Goal: Task Accomplishment & Management: Use online tool/utility

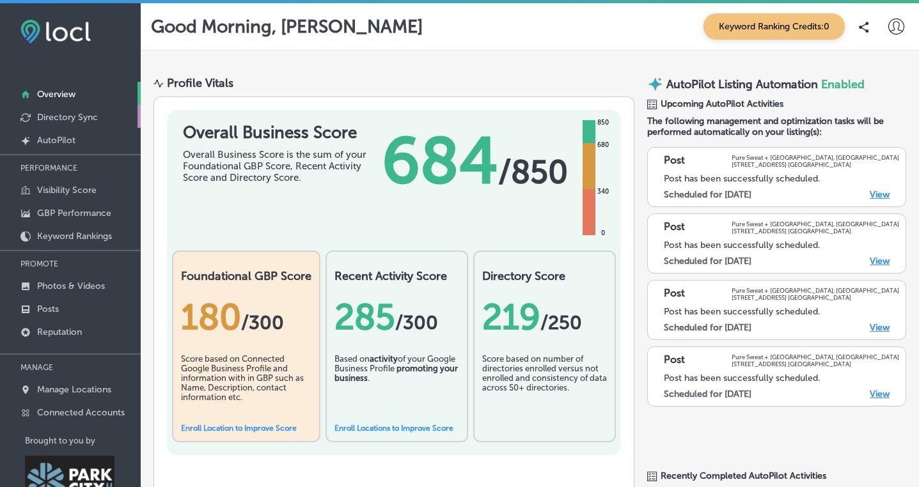
click at [106, 120] on link "Directory Sync" at bounding box center [70, 116] width 141 height 23
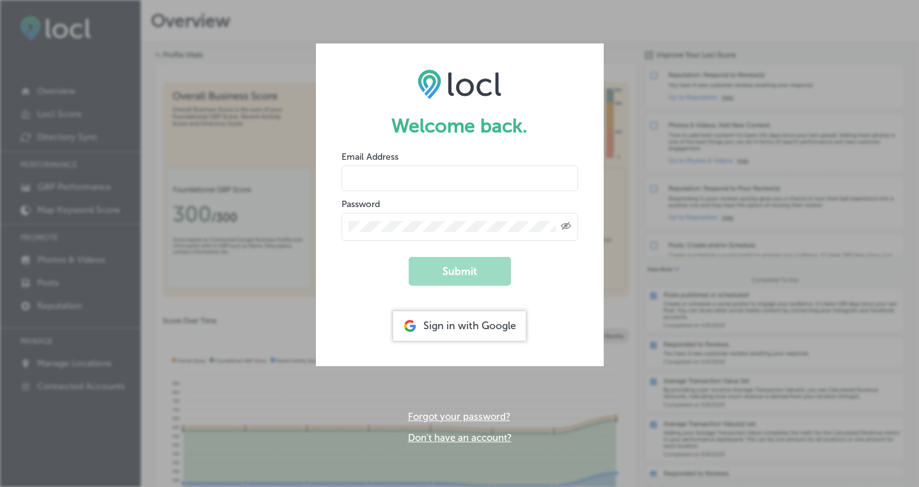
type input "stacey@puresweatstudios.com"
click at [446, 265] on button "Submit" at bounding box center [460, 271] width 102 height 29
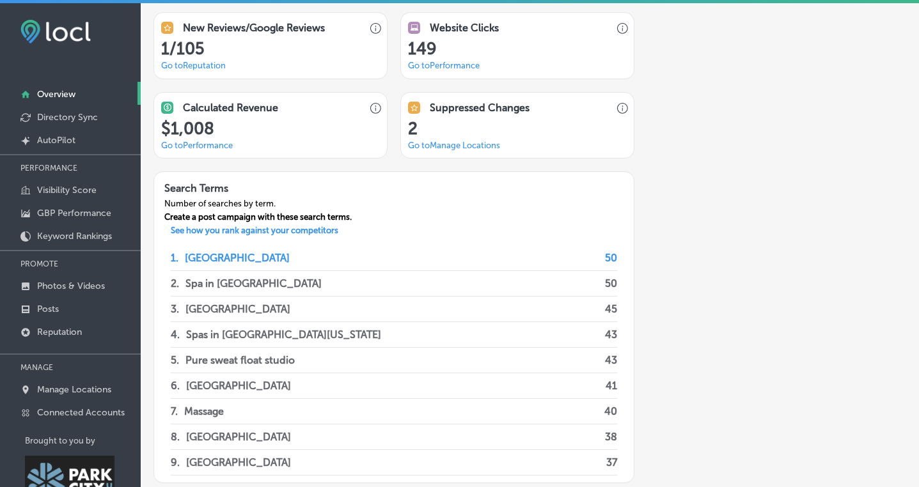
scroll to position [967, 0]
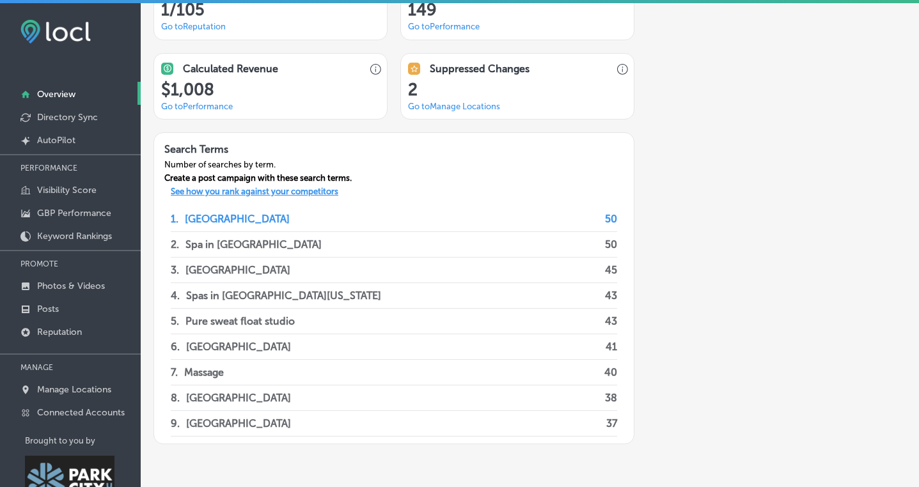
click at [303, 191] on p "See how you rank against your competitors" at bounding box center [255, 193] width 188 height 13
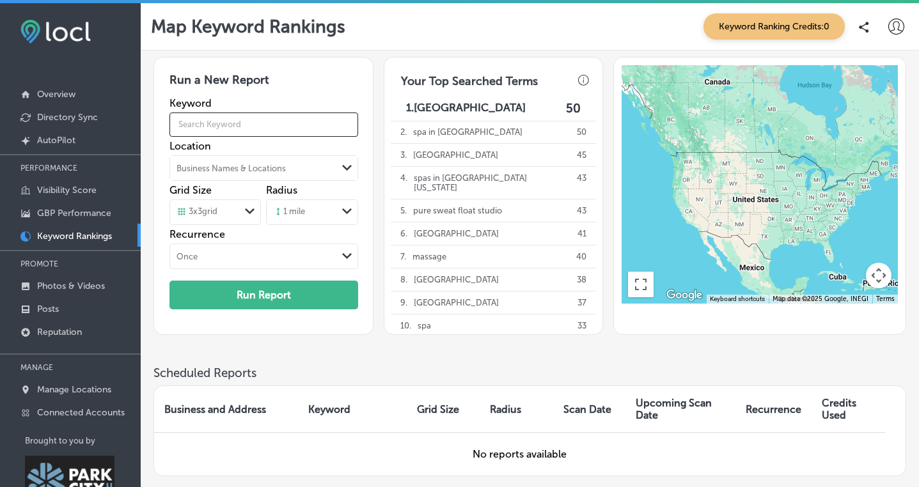
click at [296, 116] on input "text" at bounding box center [264, 125] width 189 height 36
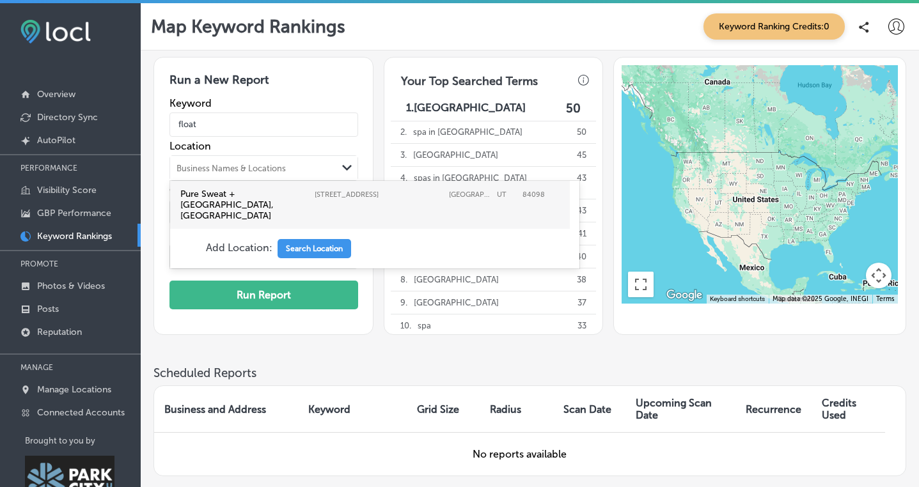
click at [347, 163] on div "Path Created with Sketch." at bounding box center [347, 168] width 10 height 10
click at [313, 239] on button "Search Location" at bounding box center [315, 248] width 74 height 19
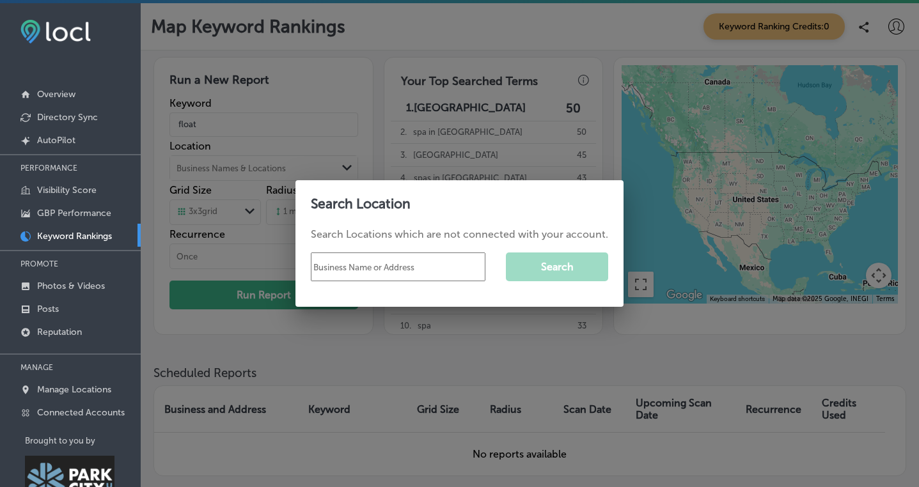
click at [365, 333] on div at bounding box center [459, 243] width 919 height 487
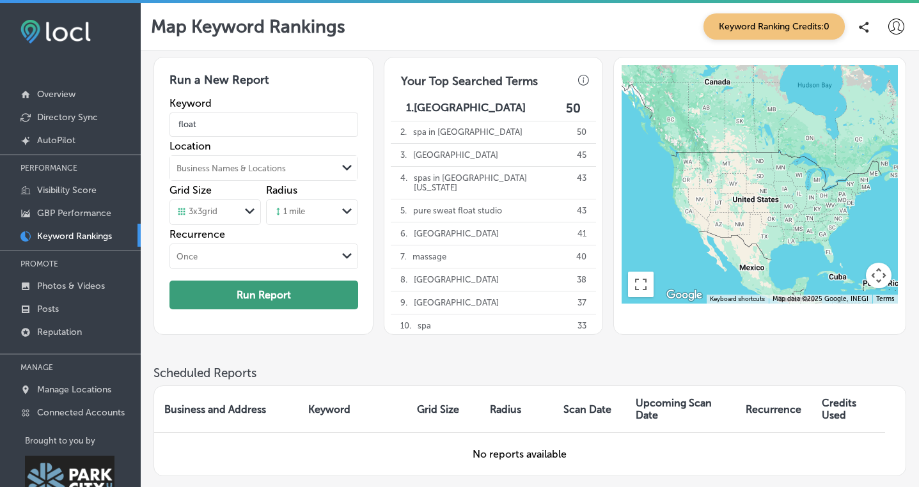
click at [275, 291] on button "Run Report" at bounding box center [264, 295] width 189 height 29
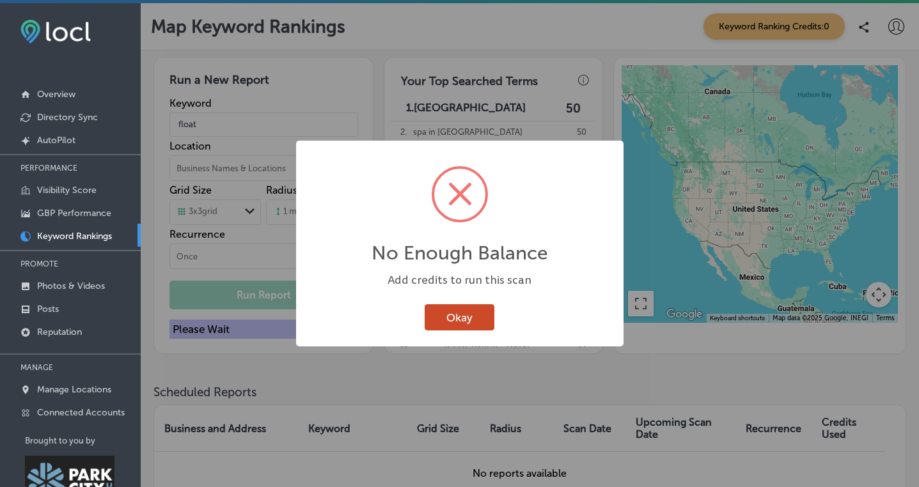
click at [444, 315] on button "Okay" at bounding box center [460, 317] width 70 height 26
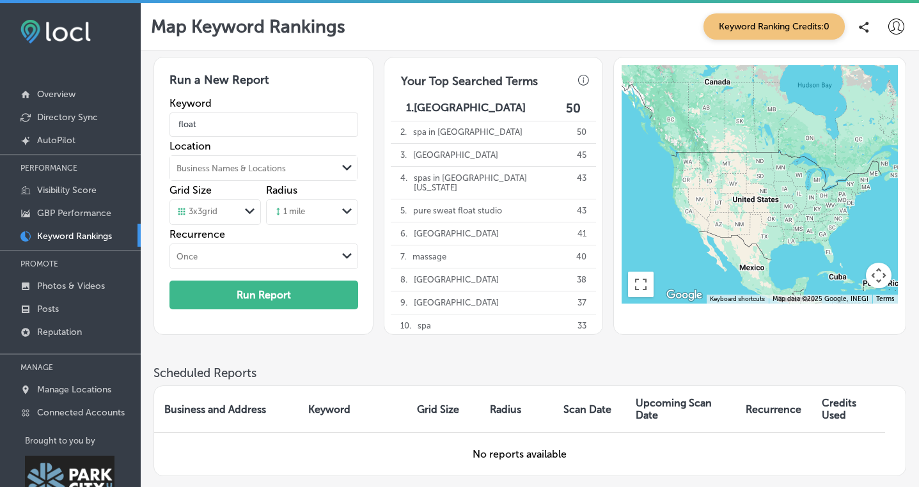
click at [306, 212] on div "1 mile" at bounding box center [302, 212] width 70 height 19
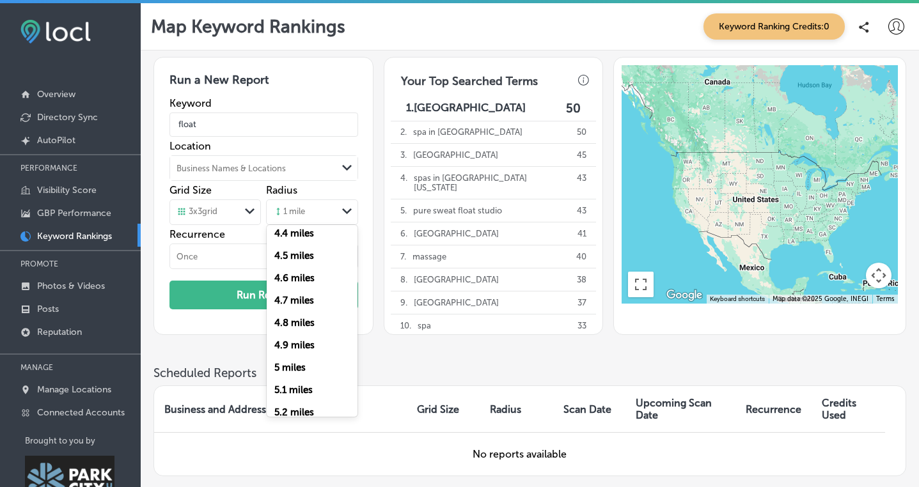
scroll to position [1000, 0]
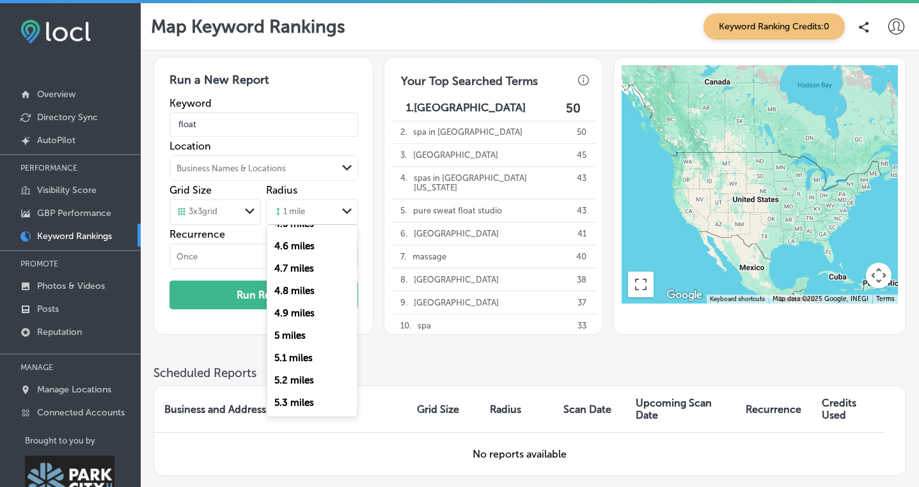
click at [303, 334] on label "5 miles" at bounding box center [289, 336] width 31 height 12
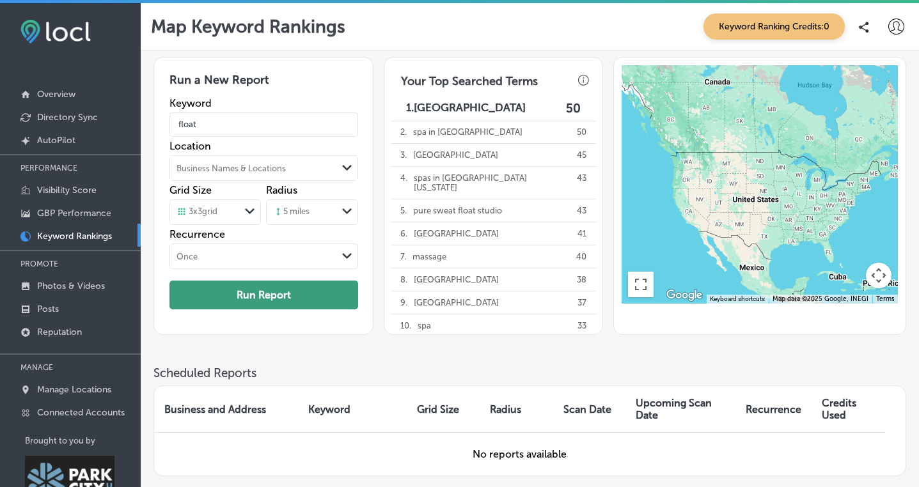
click at [283, 299] on button "Run Report" at bounding box center [264, 295] width 189 height 29
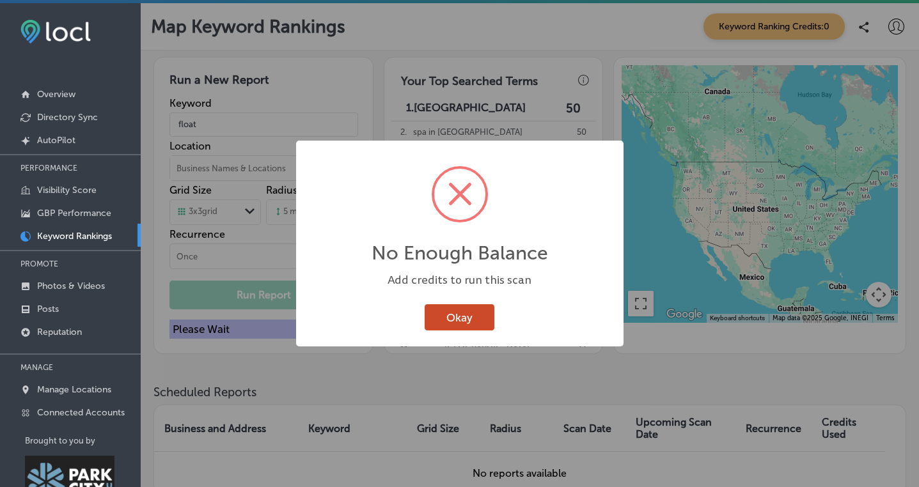
click at [448, 316] on button "Okay" at bounding box center [460, 317] width 70 height 26
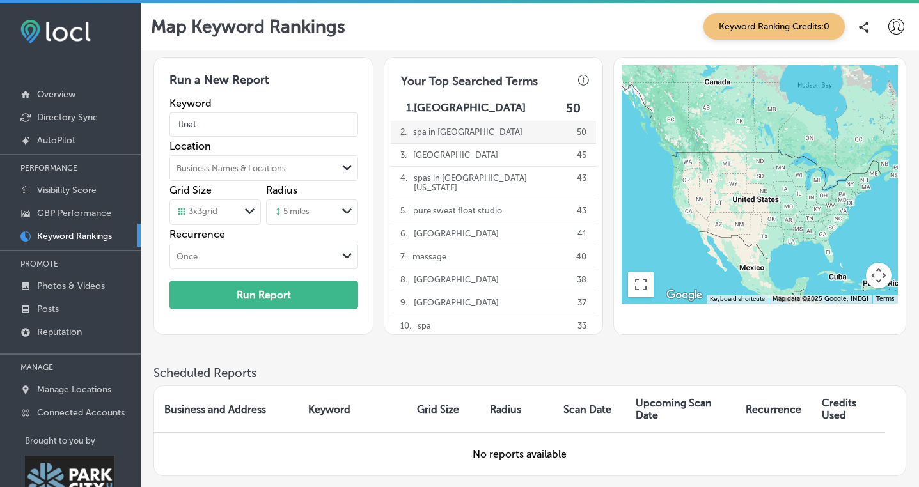
click at [439, 134] on p "spa in park city" at bounding box center [467, 132] width 109 height 22
type input "spa in park city"
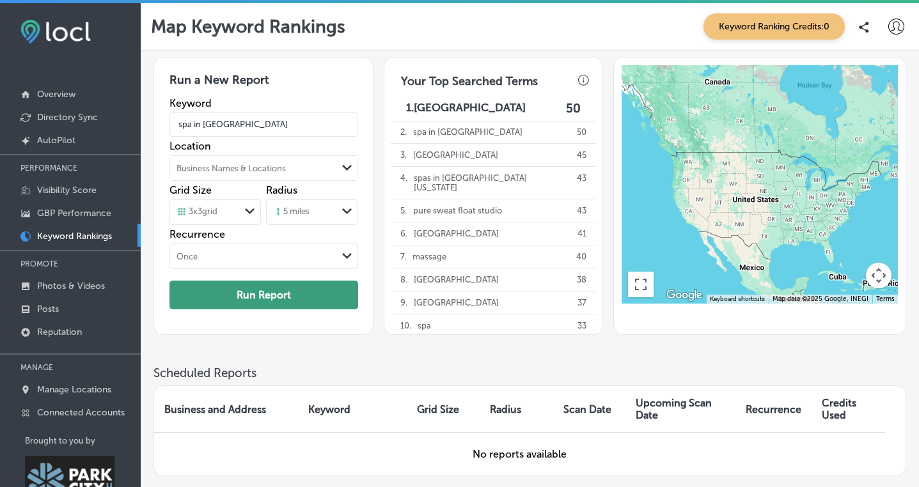
click at [270, 301] on button "Run Report" at bounding box center [264, 295] width 189 height 29
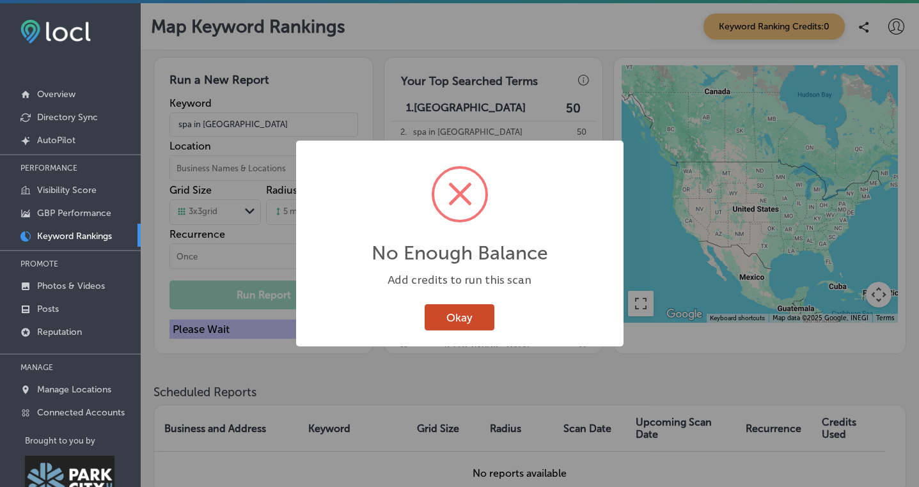
click at [441, 317] on button "Okay" at bounding box center [460, 317] width 70 height 26
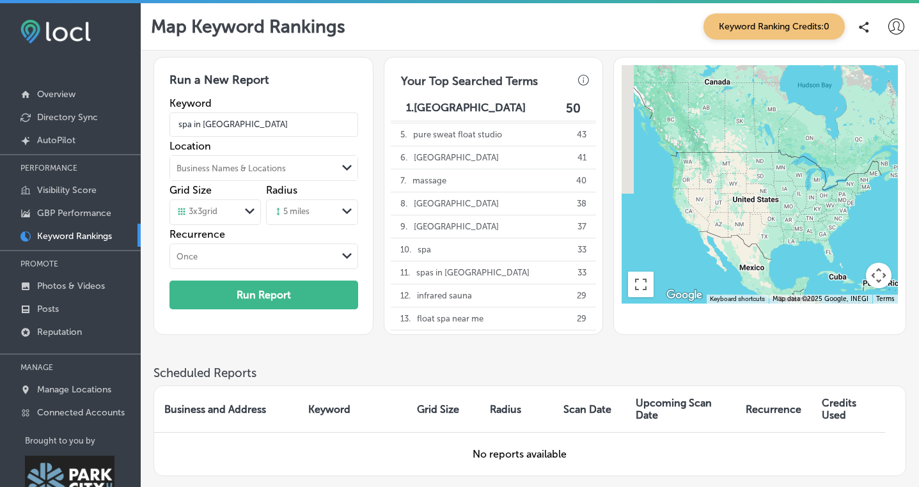
scroll to position [0, 0]
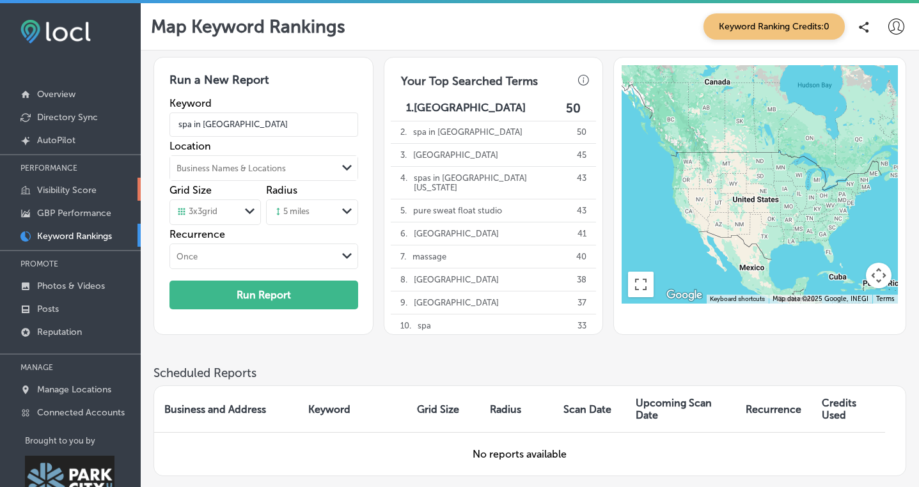
click at [54, 186] on p "Visibility Score" at bounding box center [66, 190] width 59 height 11
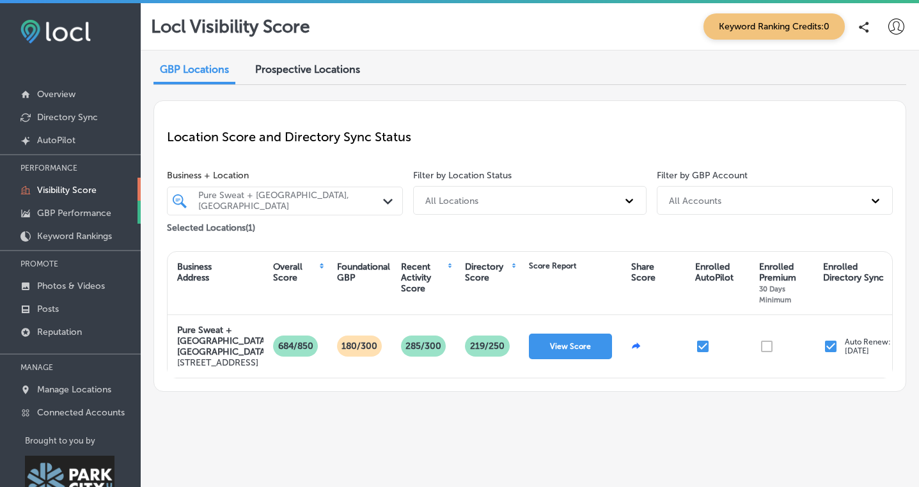
click at [56, 209] on p "GBP Performance" at bounding box center [74, 213] width 74 height 11
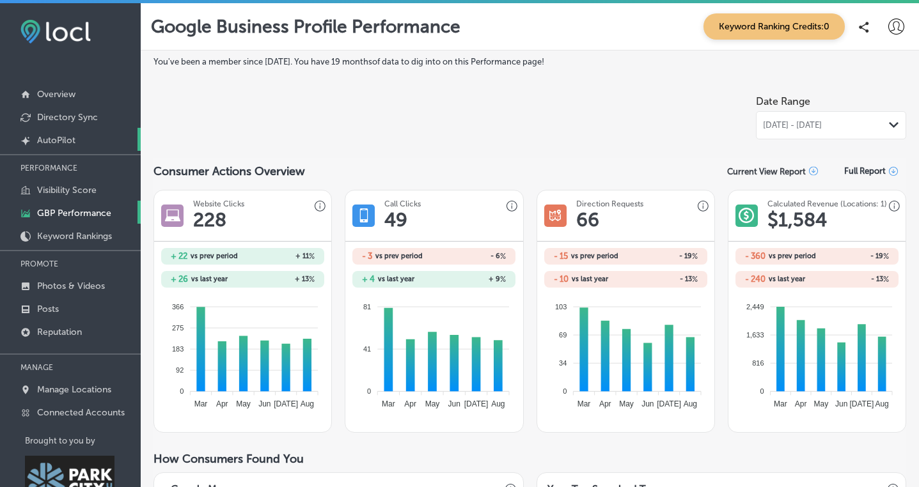
click at [66, 141] on p "AutoPilot" at bounding box center [56, 140] width 38 height 11
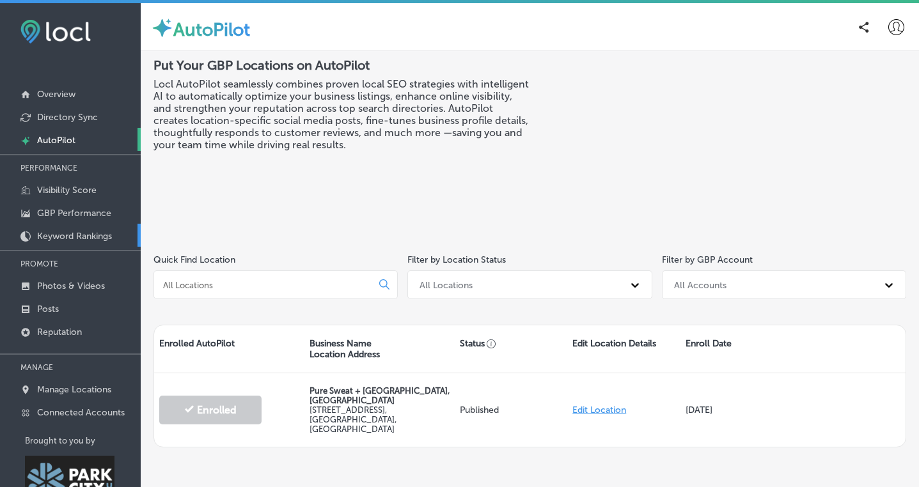
click at [69, 233] on p "Keyword Rankings" at bounding box center [74, 236] width 75 height 11
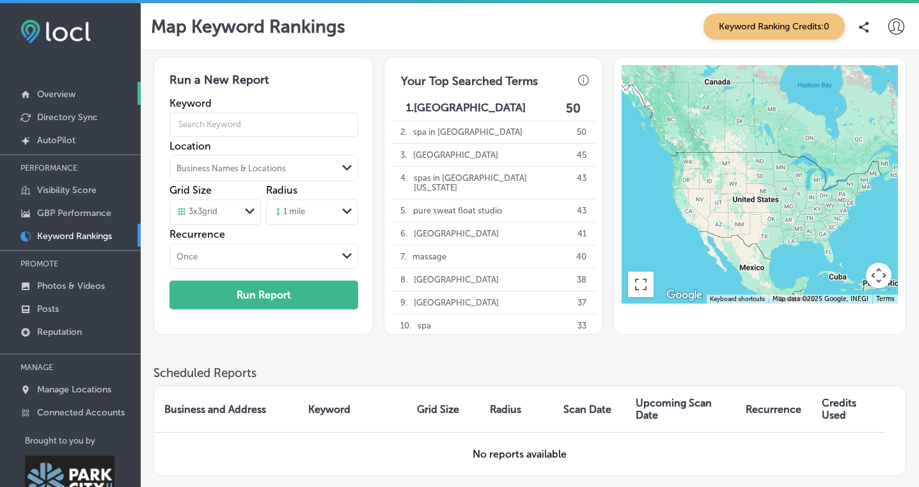
click at [59, 86] on link "Overview" at bounding box center [70, 93] width 141 height 23
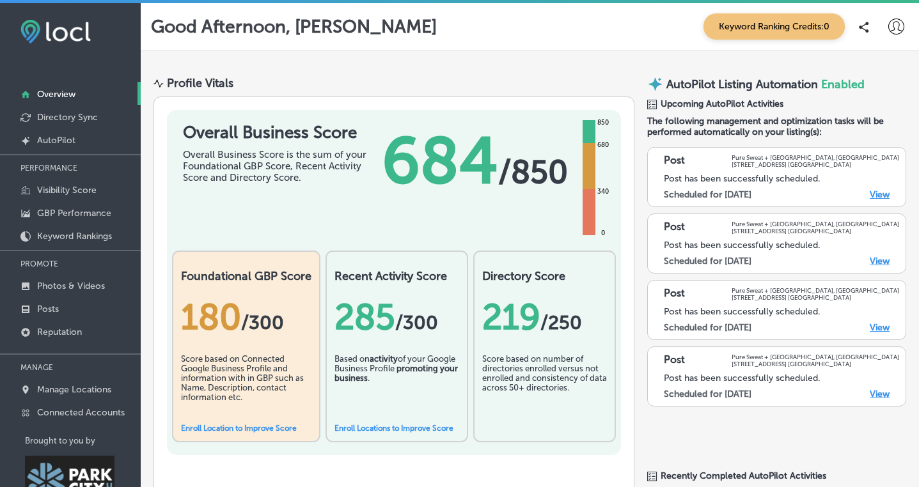
click at [894, 29] on icon at bounding box center [897, 27] width 16 height 16
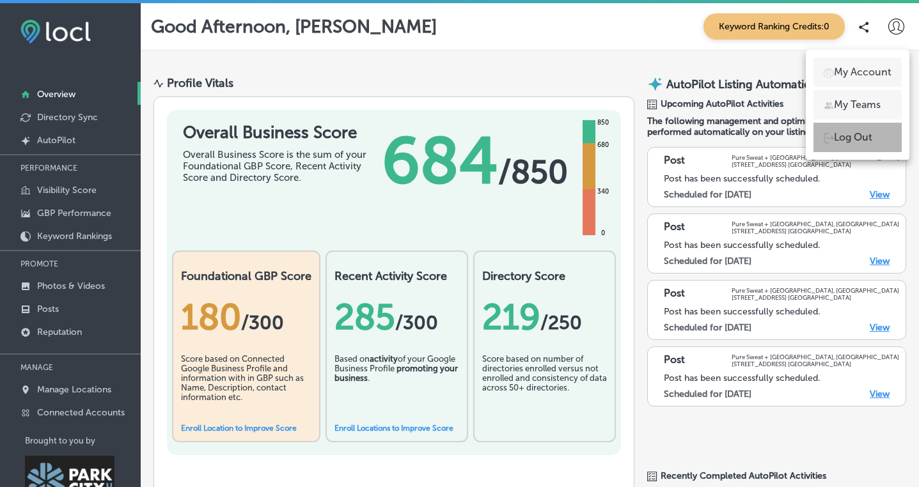
click at [864, 137] on p "Log Out" at bounding box center [853, 137] width 38 height 15
